Goal: Information Seeking & Learning: Find specific page/section

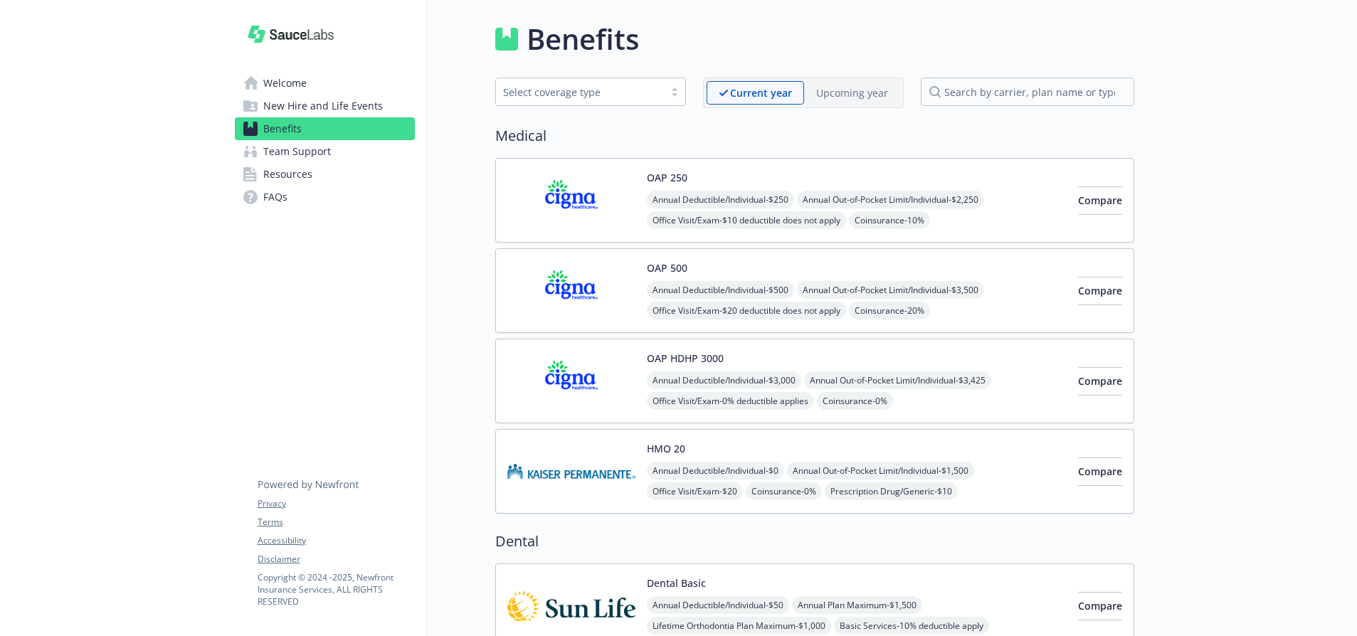
scroll to position [2289, 0]
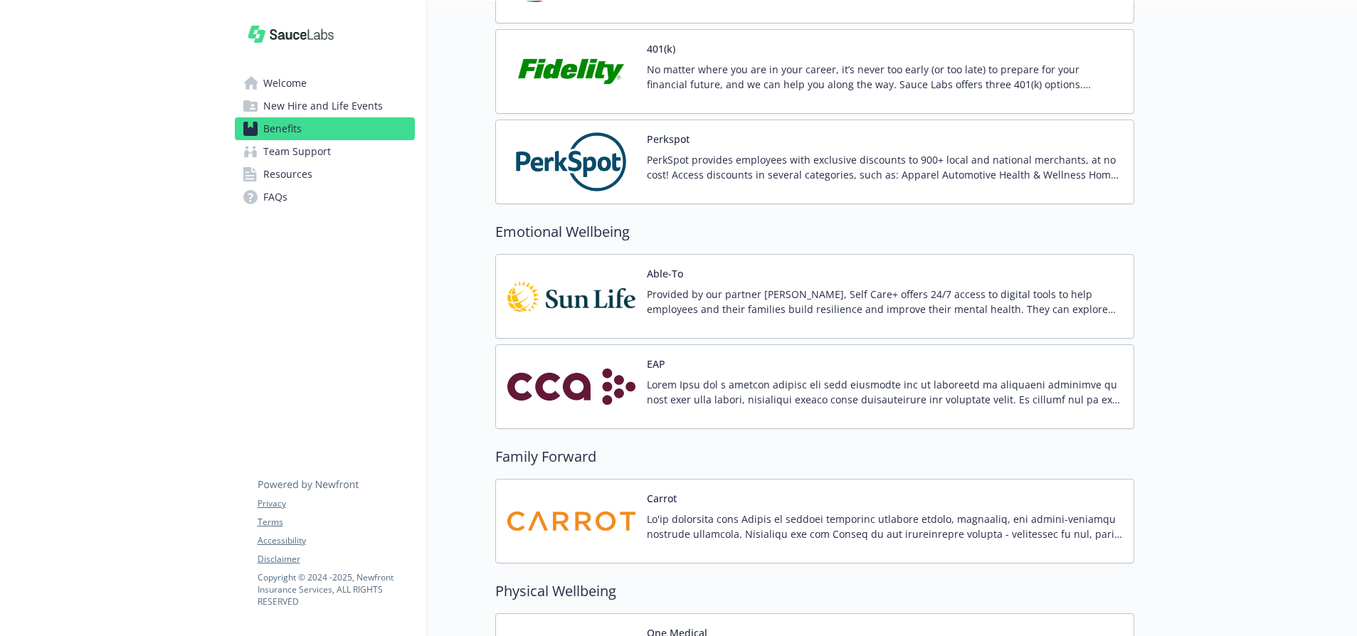
click at [295, 179] on span "Resources" at bounding box center [287, 174] width 49 height 23
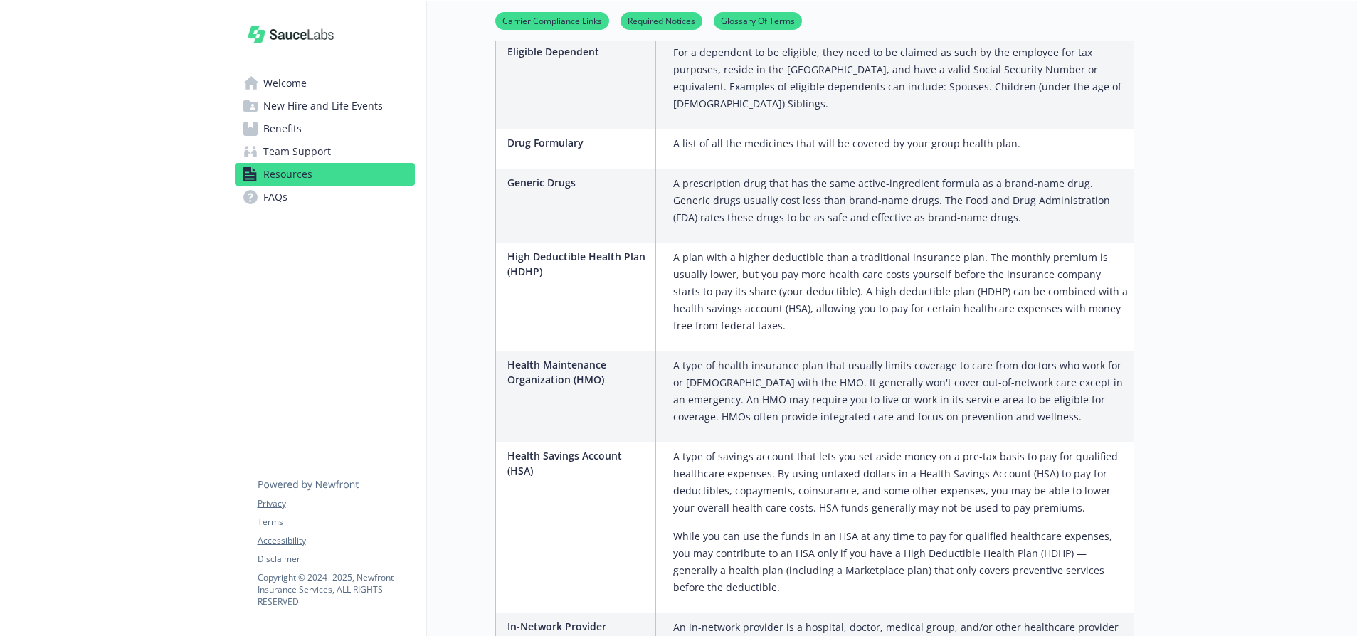
scroll to position [1201, 0]
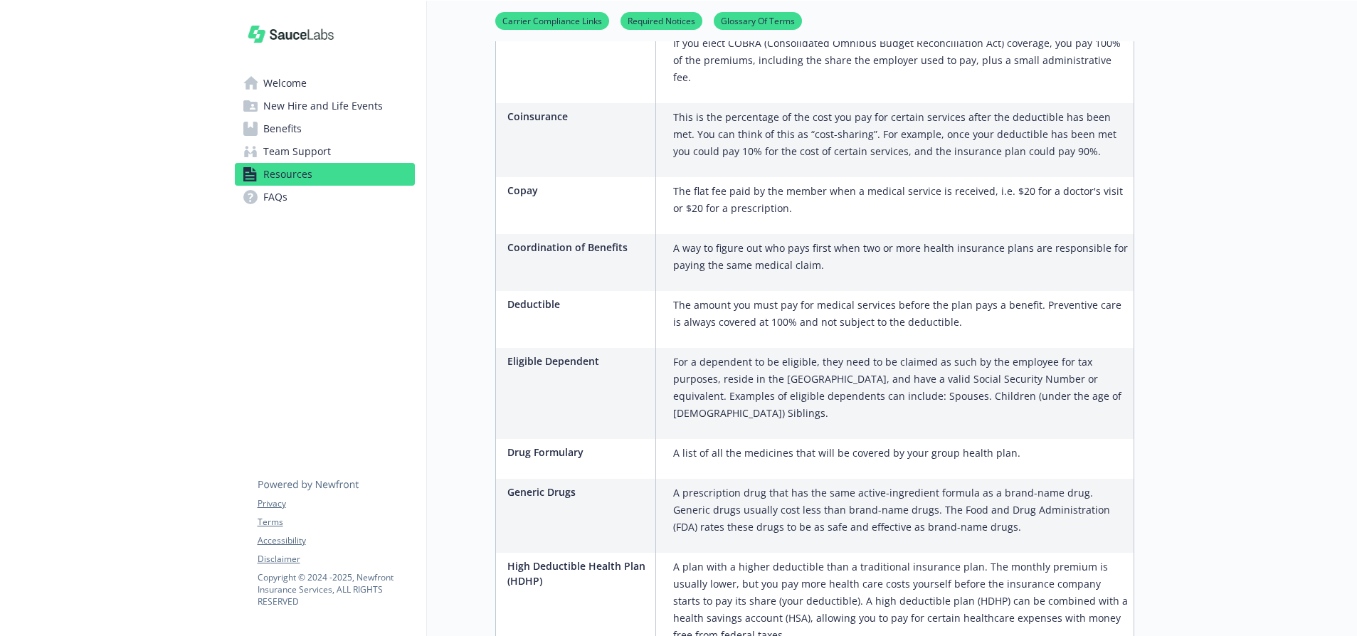
click at [654, 21] on link "Required Notices" at bounding box center [661, 21] width 82 height 14
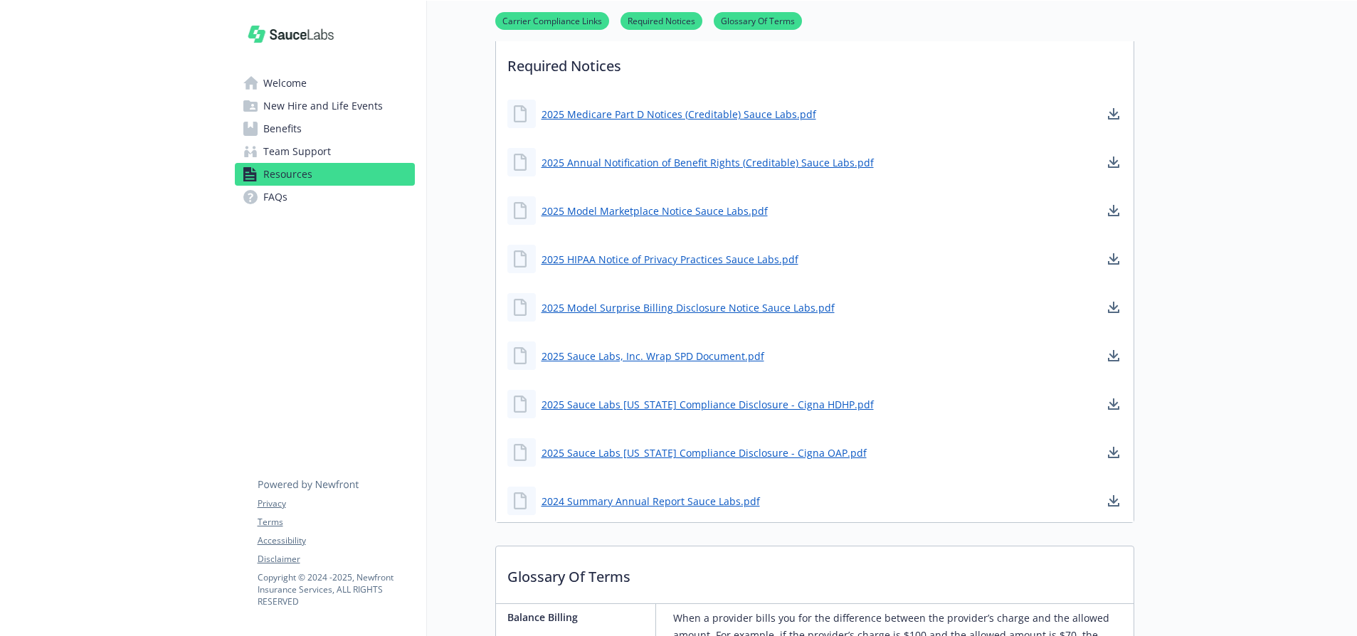
scroll to position [435, 11]
